Goal: Task Accomplishment & Management: Use online tool/utility

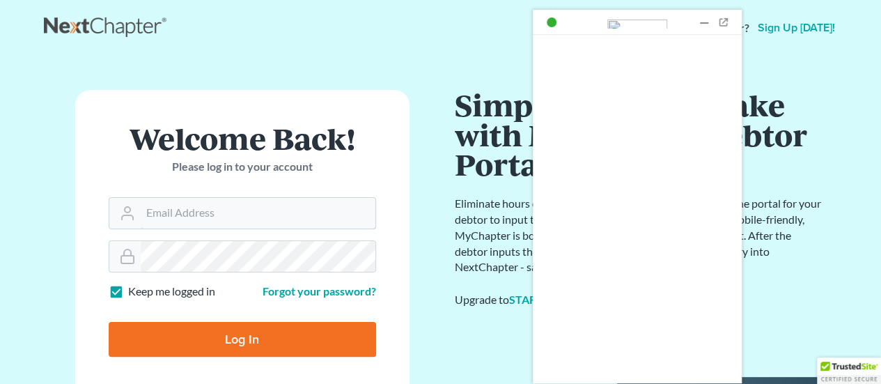
type input "[PERSON_NAME][EMAIL_ADDRESS][DOMAIN_NAME]"
click at [258, 334] on input "Log In" at bounding box center [242, 339] width 267 height 35
type input "Thinking..."
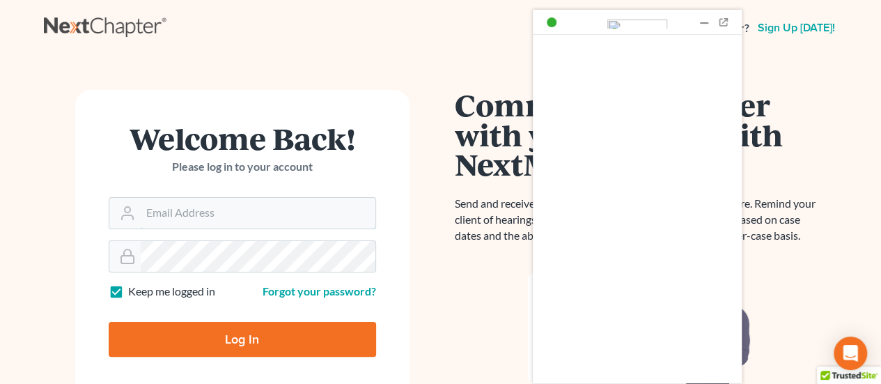
type input "[PERSON_NAME][EMAIL_ADDRESS][DOMAIN_NAME]"
click at [705, 20] on div at bounding box center [704, 22] width 14 height 14
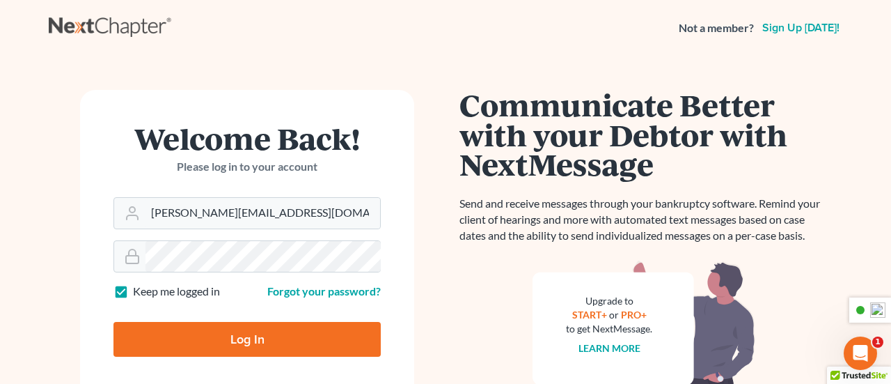
click at [270, 336] on input "Log In" at bounding box center [247, 339] width 267 height 35
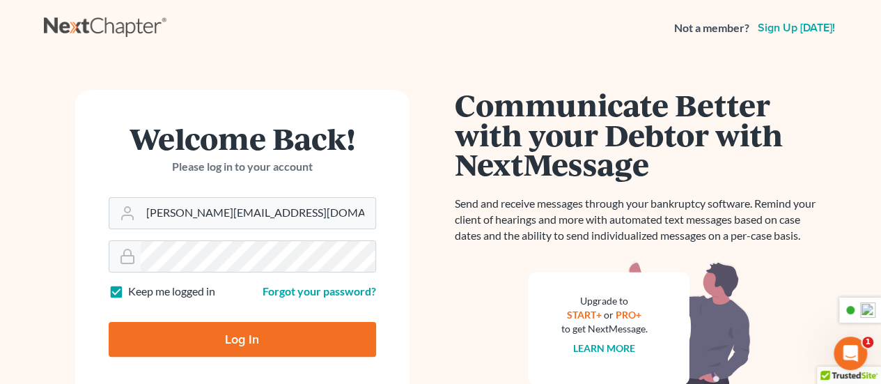
type input "Thinking..."
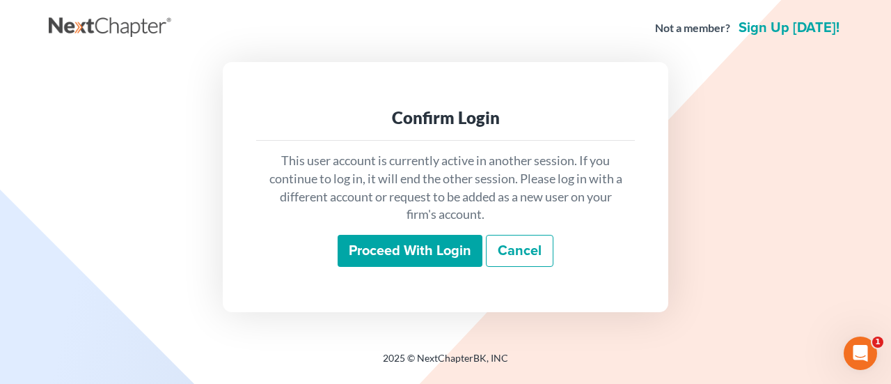
click at [394, 254] on input "Proceed with login" at bounding box center [410, 251] width 145 height 32
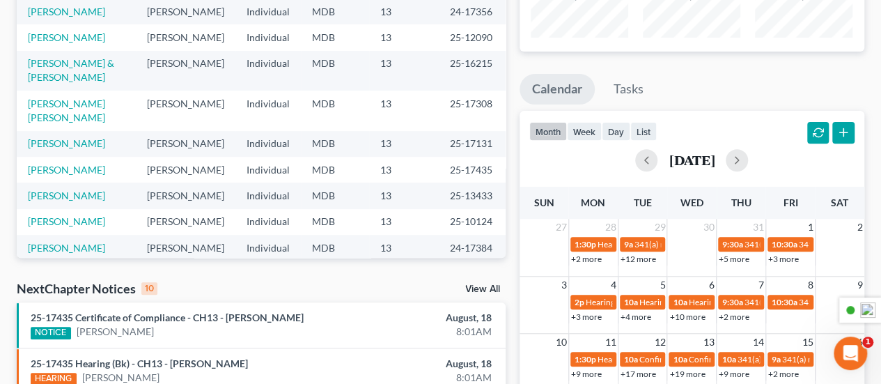
scroll to position [279, 0]
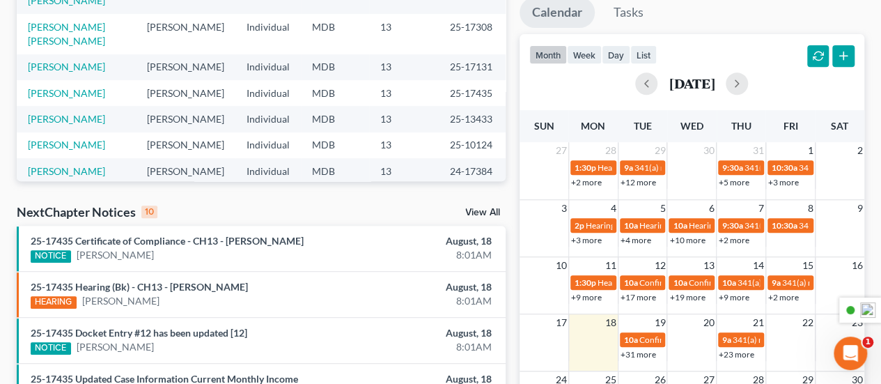
click at [483, 210] on link "View All" at bounding box center [482, 213] width 35 height 10
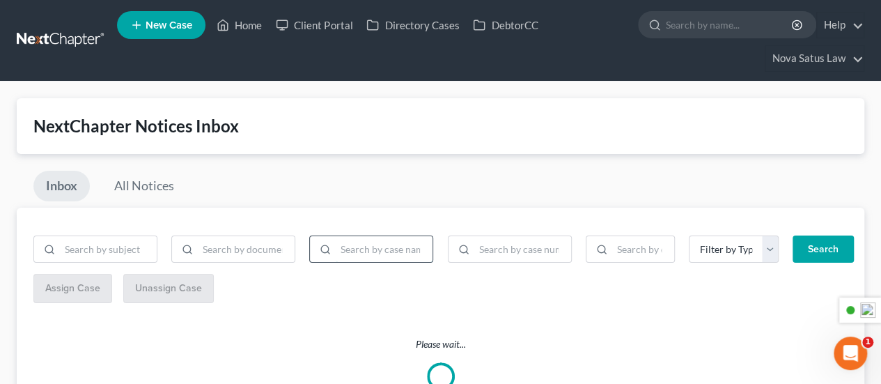
click at [390, 249] on input "search" at bounding box center [384, 249] width 97 height 26
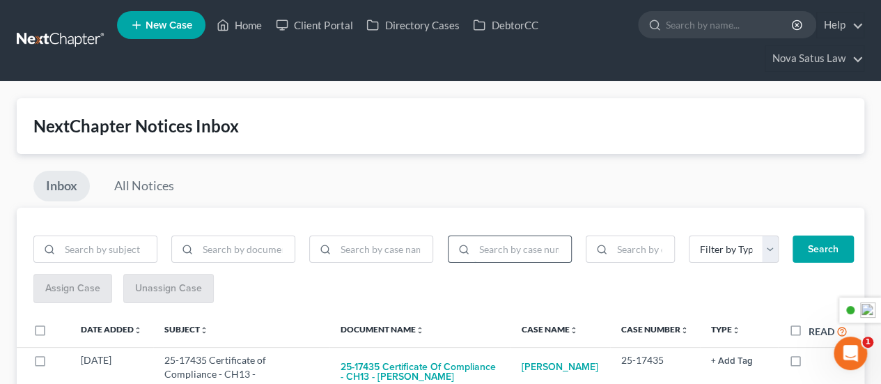
click at [499, 239] on input "search" at bounding box center [522, 249] width 97 height 26
type input "21-10202"
click at [812, 246] on button "Search" at bounding box center [822, 249] width 61 height 28
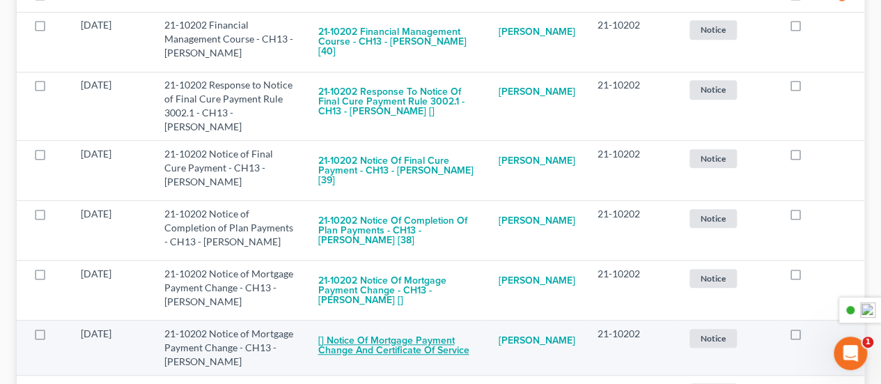
scroll to position [306, 0]
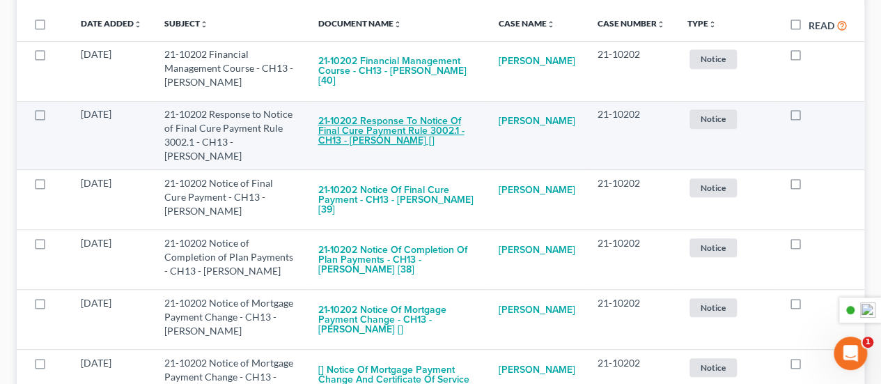
click at [429, 115] on button "21-10202 Response to Notice of Final Cure Payment Rule 3002.1 - CH13 - Rudy G. …" at bounding box center [397, 130] width 159 height 47
checkbox input "true"
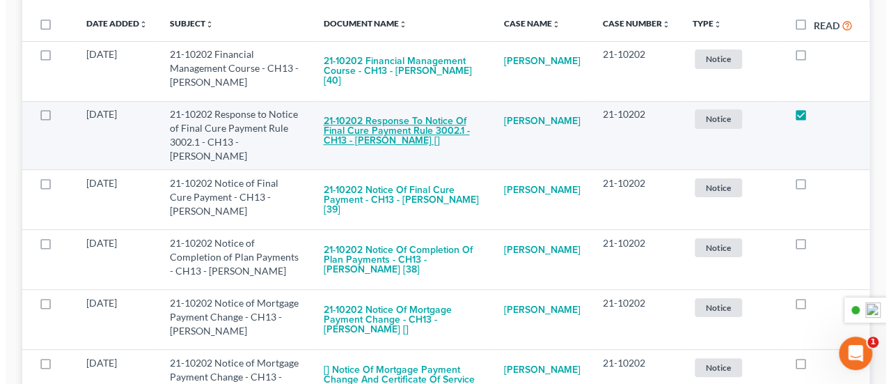
scroll to position [281, 0]
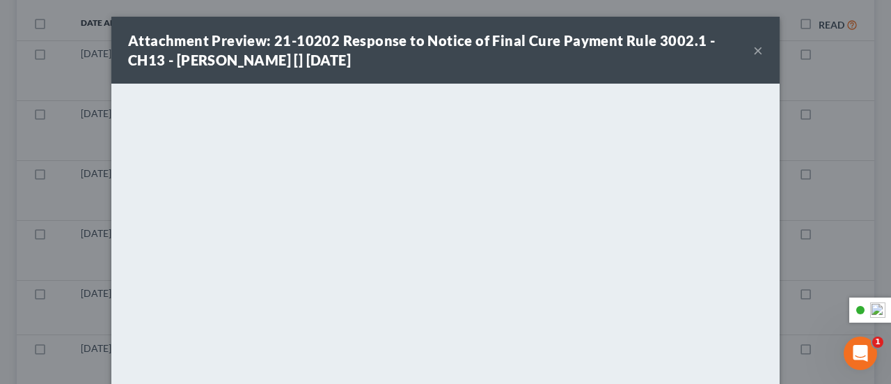
click at [758, 51] on button "×" at bounding box center [758, 50] width 10 height 17
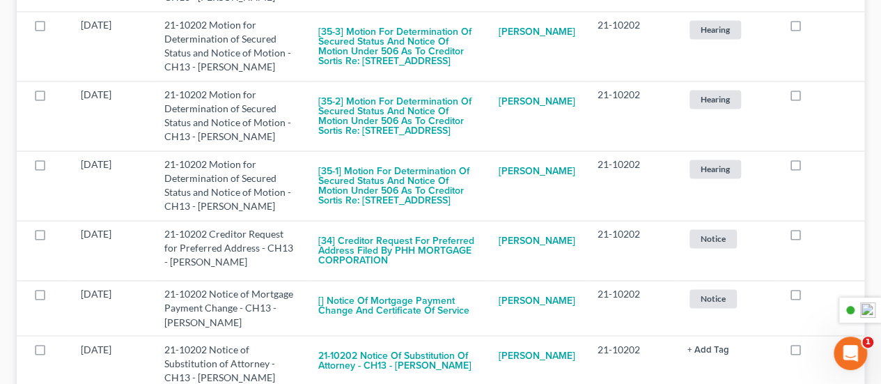
scroll to position [1072, 0]
